Goal: Find specific page/section: Find specific page/section

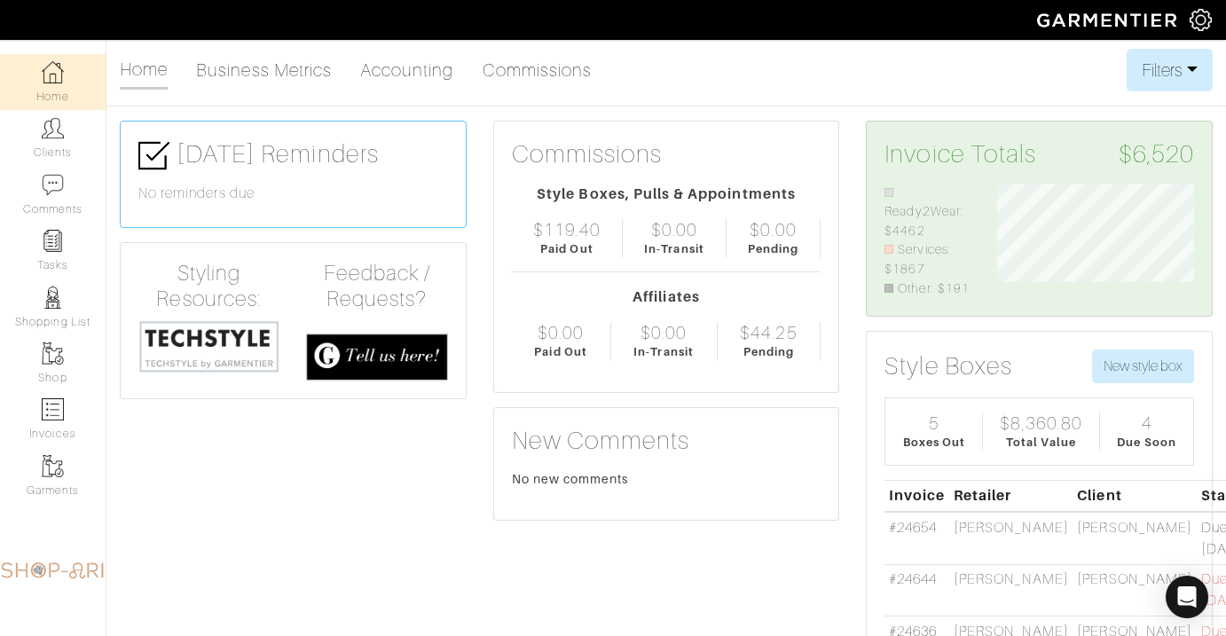
scroll to position [114, 224]
click at [49, 133] on img at bounding box center [53, 128] width 22 height 22
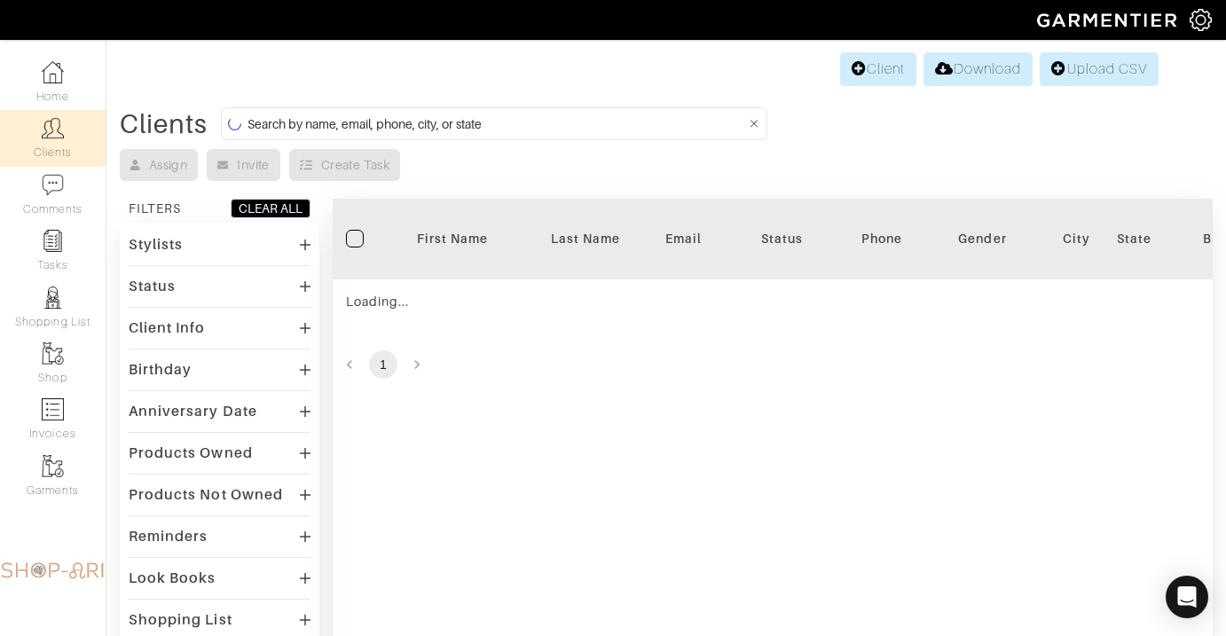
click at [366, 119] on input at bounding box center [497, 124] width 499 height 22
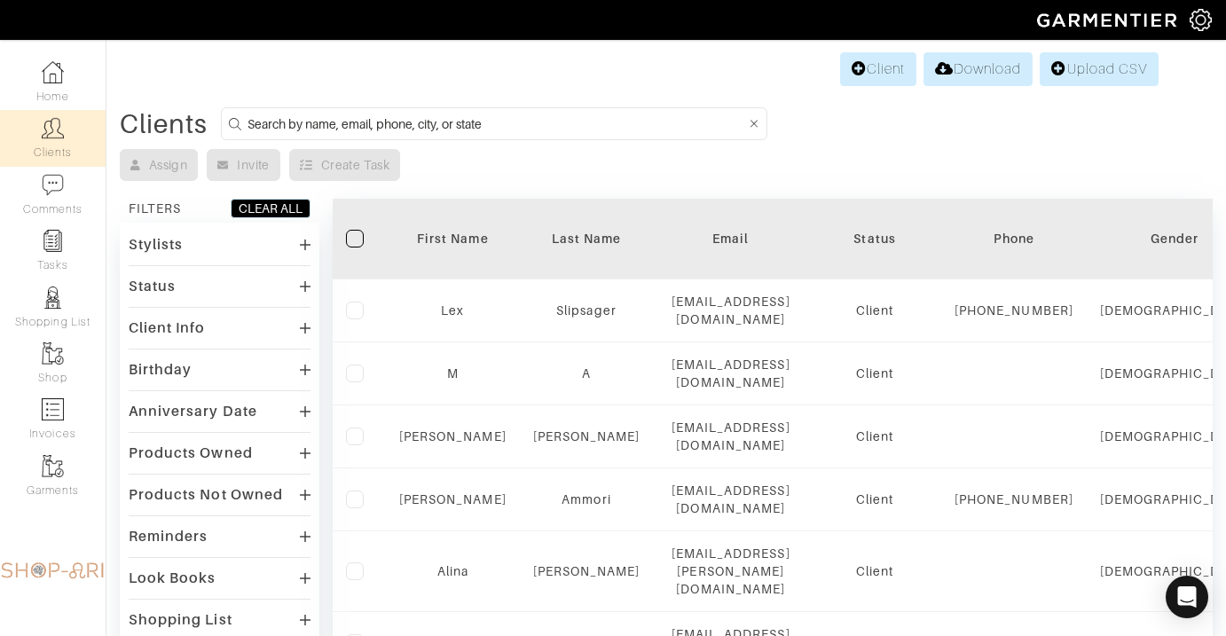
click at [484, 130] on input at bounding box center [497, 124] width 499 height 22
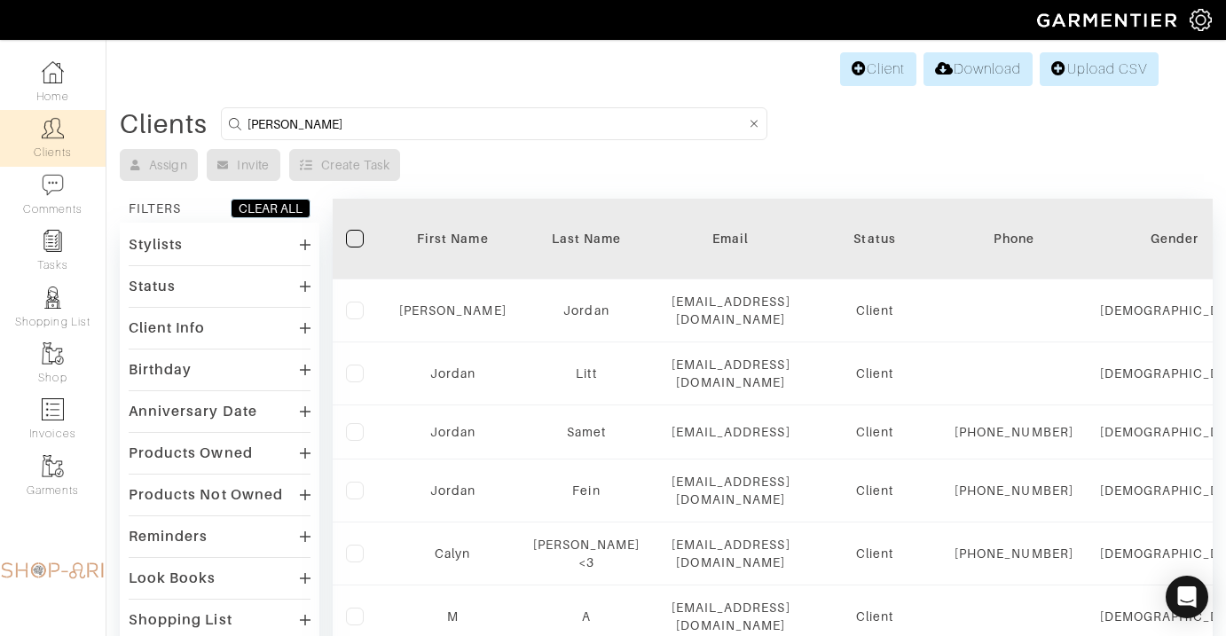
click at [380, 129] on input "[PERSON_NAME]" at bounding box center [497, 124] width 499 height 22
type input "[PERSON_NAME]"
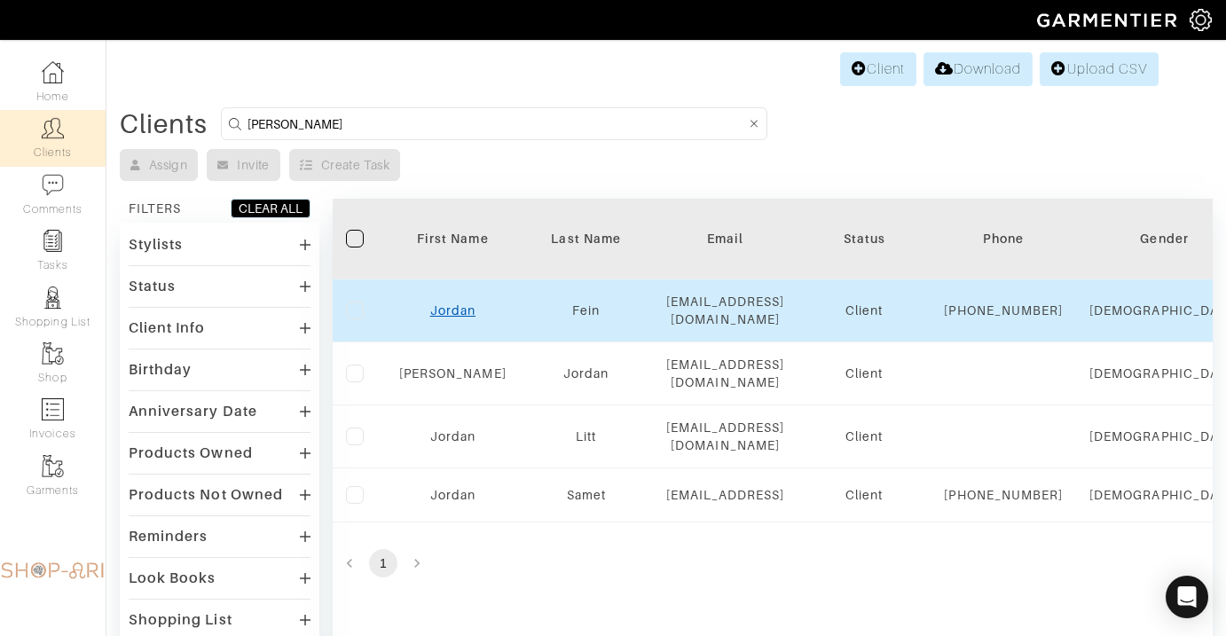
click at [455, 314] on link "Jordan" at bounding box center [452, 310] width 45 height 14
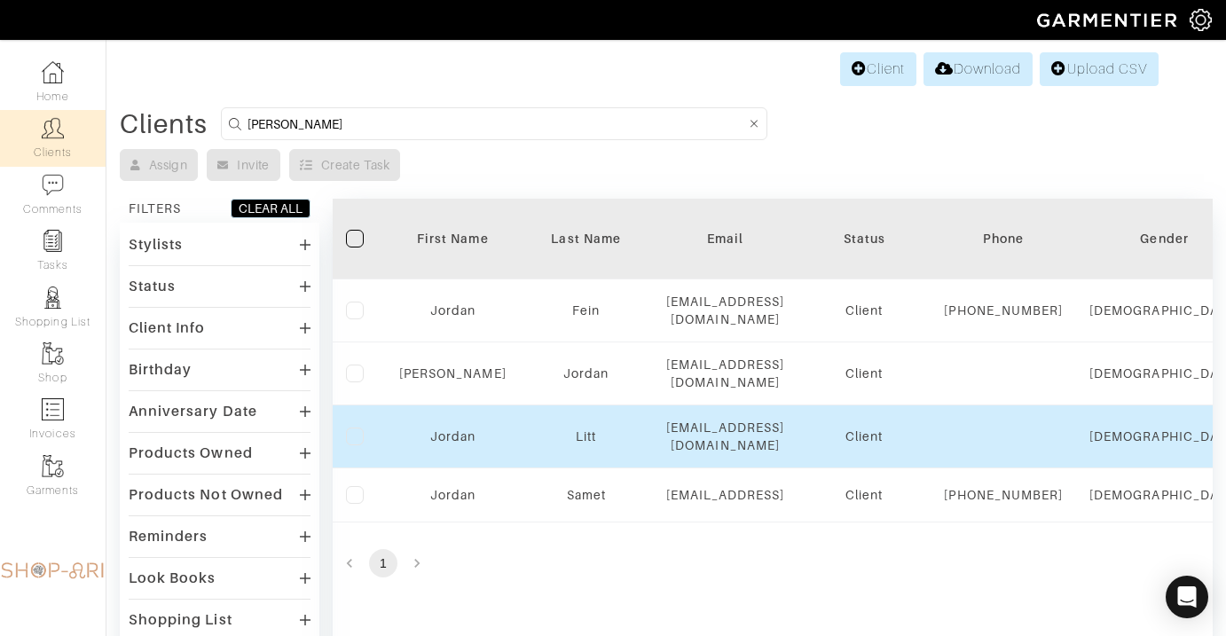
scroll to position [56, 0]
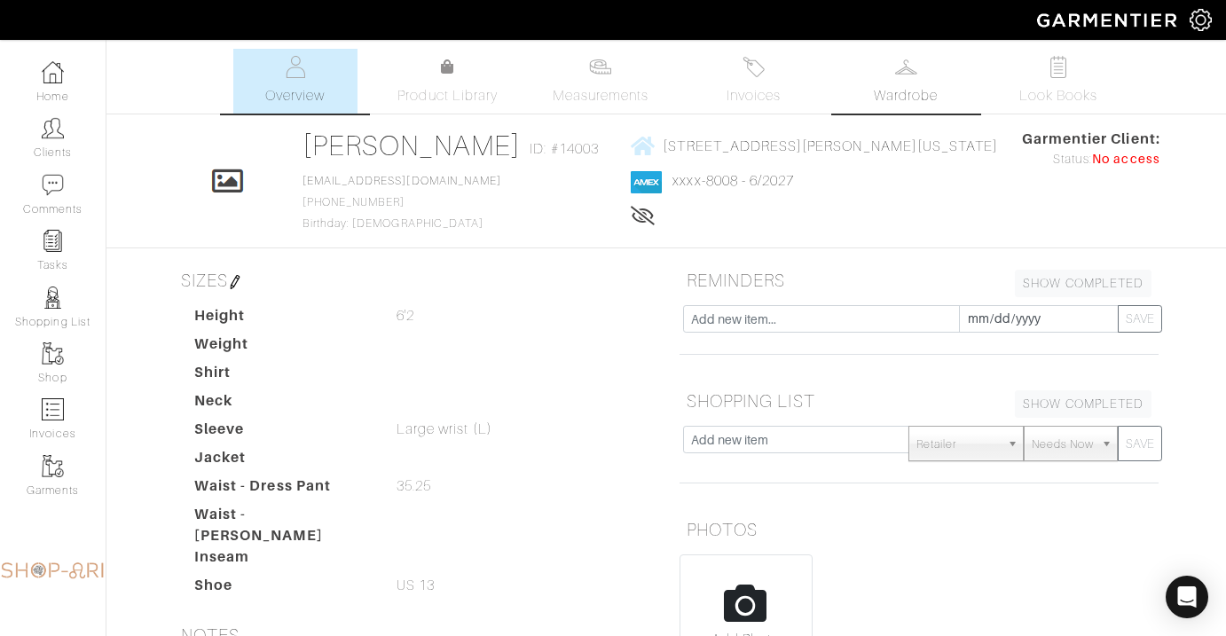
click at [913, 97] on span "Wardrobe" at bounding box center [906, 95] width 64 height 21
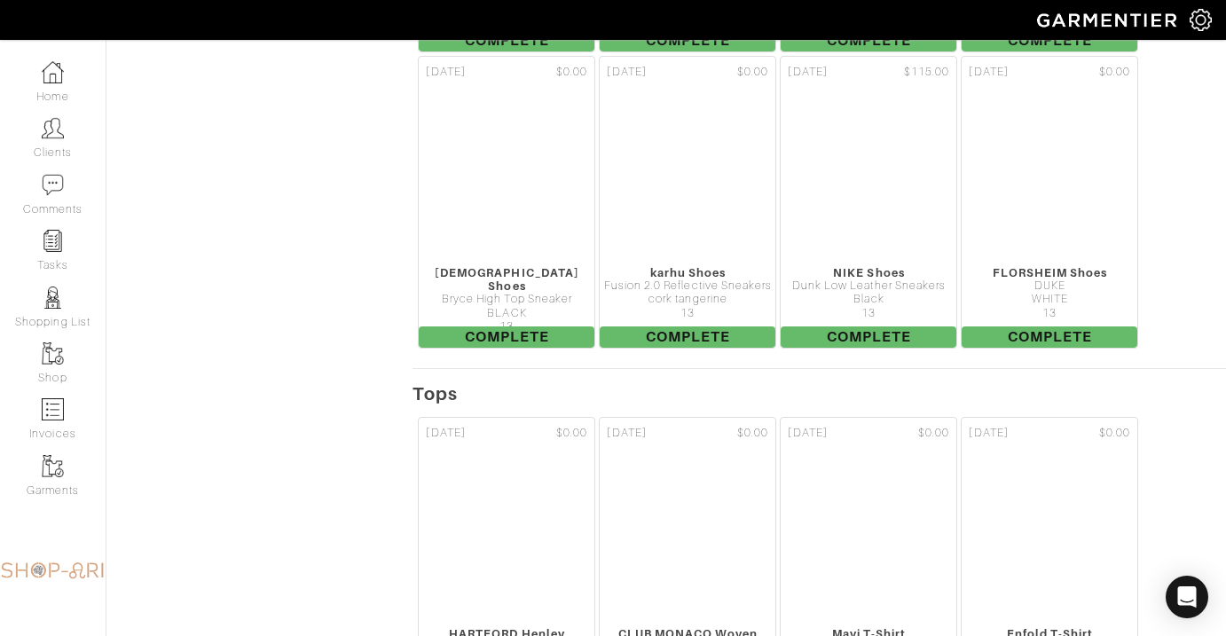
scroll to position [16508, 0]
